Goal: Navigation & Orientation: Find specific page/section

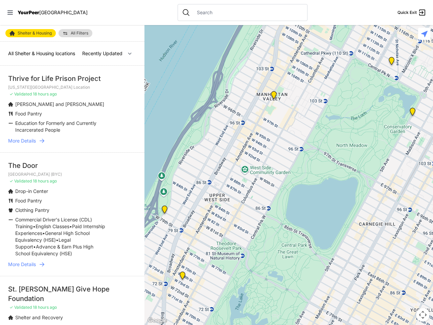
click at [10, 13] on icon at bounding box center [9, 12] width 5 height 4
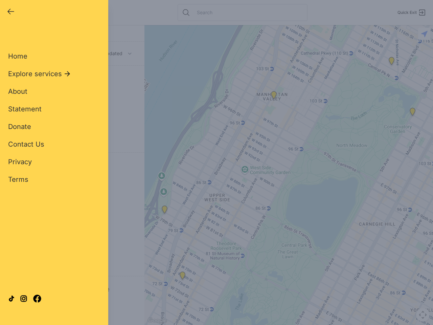
click at [289, 175] on div "Close panel YourPeer [GEOGRAPHIC_DATA] Quick Exit Single Adult Families Soup Ki…" at bounding box center [216, 162] width 433 height 325
click at [164, 211] on div "Close panel YourPeer [GEOGRAPHIC_DATA] Quick Exit Single Adult Families Soup Ki…" at bounding box center [216, 162] width 433 height 325
click at [182, 277] on div "Close panel YourPeer [GEOGRAPHIC_DATA] Quick Exit Single Adult Families Soup Ki…" at bounding box center [216, 162] width 433 height 325
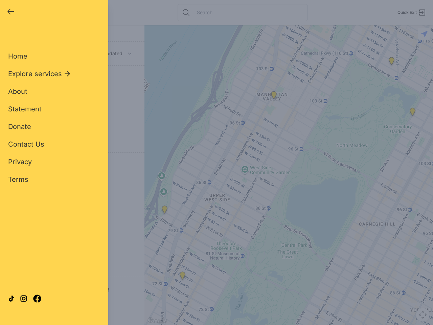
click at [274, 96] on div "Close panel YourPeer [GEOGRAPHIC_DATA] Quick Exit Single Adult Families Soup Ki…" at bounding box center [216, 162] width 433 height 325
click at [413, 113] on div "Close panel YourPeer [GEOGRAPHIC_DATA] Quick Exit Single Adult Families Soup Ki…" at bounding box center [216, 162] width 433 height 325
click at [392, 62] on div "Close panel YourPeer [GEOGRAPHIC_DATA] Quick Exit Single Adult Families Soup Ki…" at bounding box center [216, 162] width 433 height 325
click at [423, 315] on div "Close panel YourPeer [GEOGRAPHIC_DATA] Quick Exit Single Adult Families Soup Ki…" at bounding box center [216, 162] width 433 height 325
